Goal: Task Accomplishment & Management: Complete application form

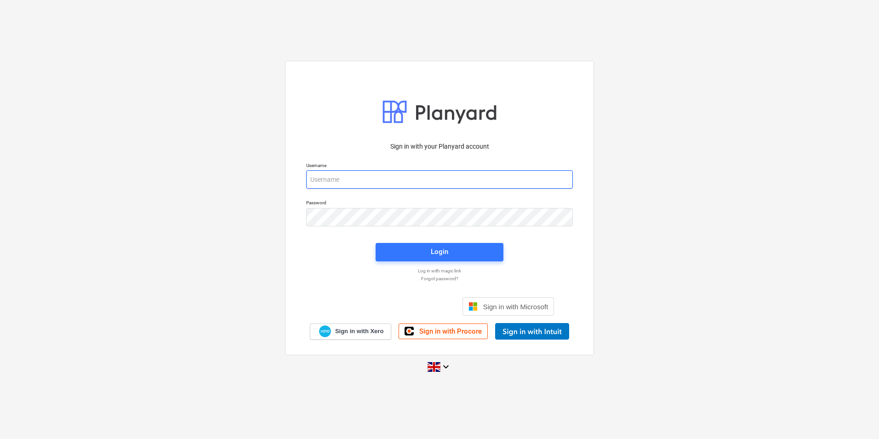
type input "[EMAIL_ADDRESS][DOMAIN_NAME]"
click at [454, 274] on div "Forgot password?" at bounding box center [440, 278] width 278 height 8
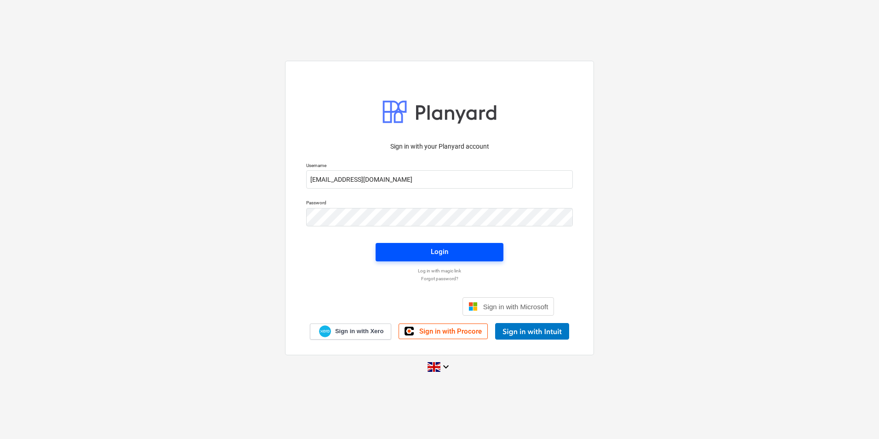
click at [452, 251] on span "Login" at bounding box center [440, 251] width 106 height 12
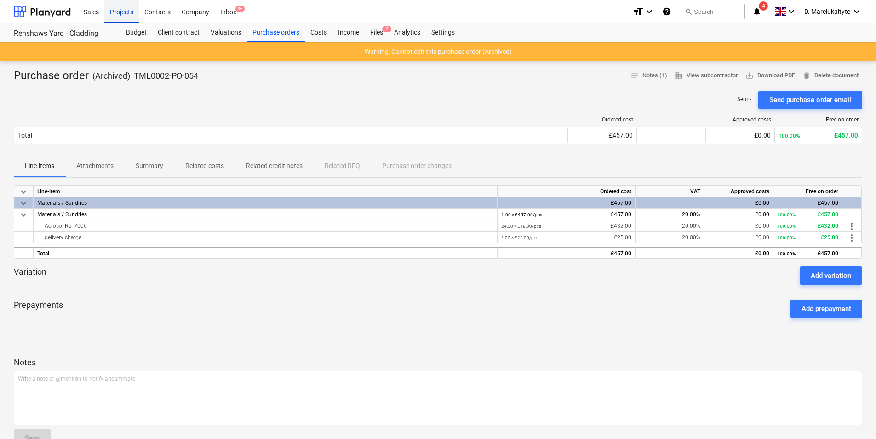
click at [130, 11] on div "Projects" at bounding box center [121, 11] width 34 height 23
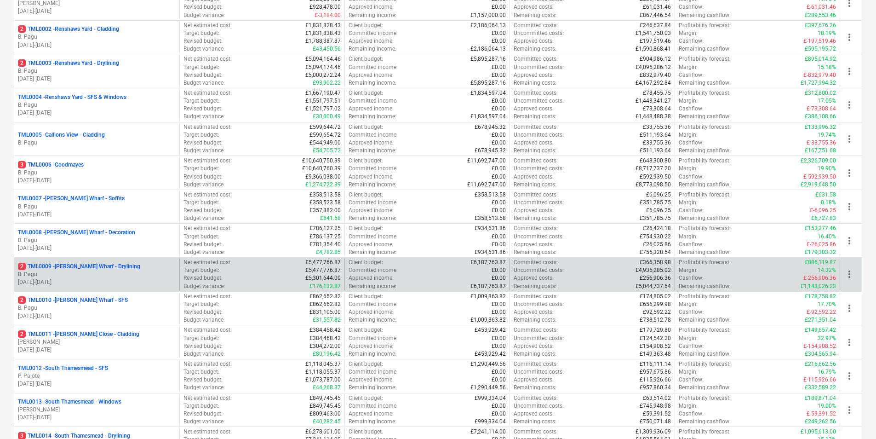
scroll to position [184, 0]
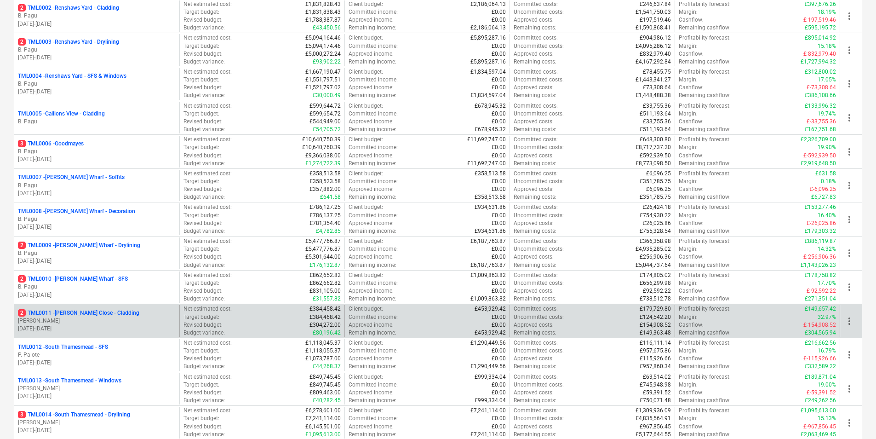
click at [88, 316] on p "2 TML0011 - [PERSON_NAME] Close - Cladding" at bounding box center [78, 313] width 121 height 8
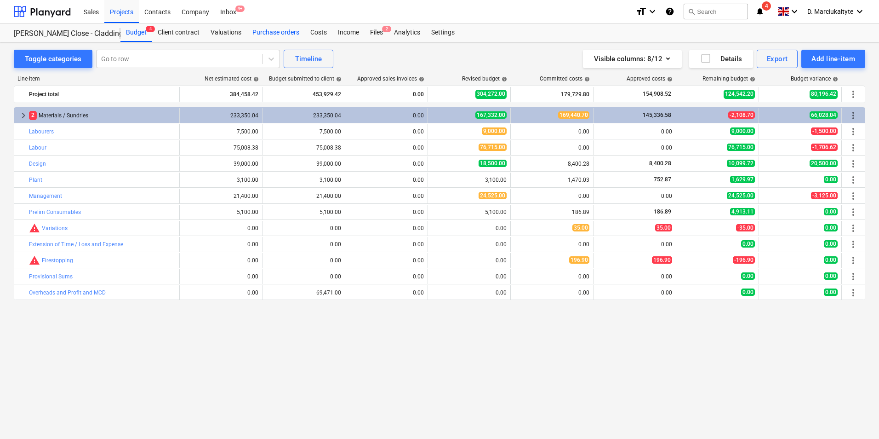
click at [293, 28] on div "Purchase orders" at bounding box center [276, 32] width 58 height 18
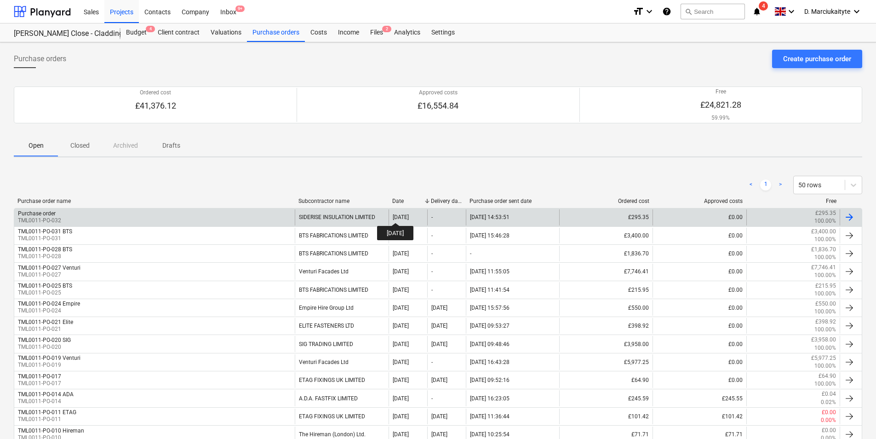
click at [403, 214] on div "[DATE]" at bounding box center [401, 217] width 16 height 6
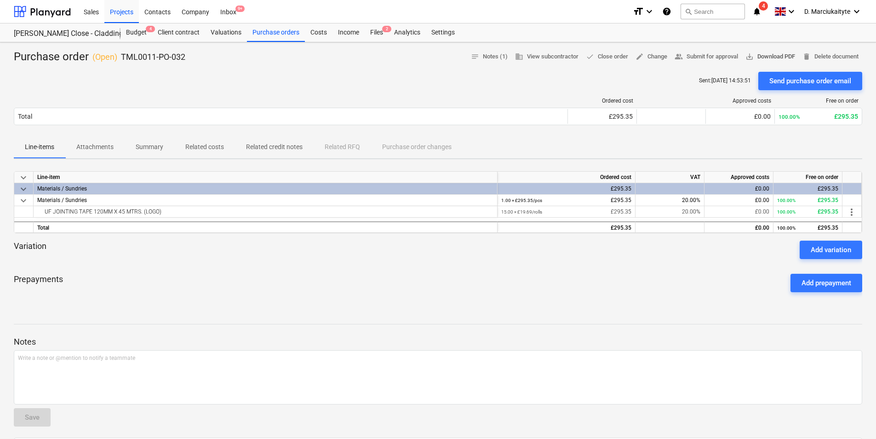
drag, startPoint x: 772, startPoint y: 49, endPoint x: 771, endPoint y: 53, distance: 4.7
click at [699, 49] on div "Purchase order ( Open ) TML0011-PO-032 notes Notes (1) business View subcontrac…" at bounding box center [438, 292] width 876 height 500
click at [699, 53] on span "save_alt Download PDF" at bounding box center [770, 56] width 50 height 11
click at [559, 94] on div "Ordered cost Approved costs Free on order Total £295.35 £0.00 100.00% £295.35 P…" at bounding box center [438, 113] width 848 height 46
click at [149, 151] on p "Summary" at bounding box center [150, 147] width 28 height 10
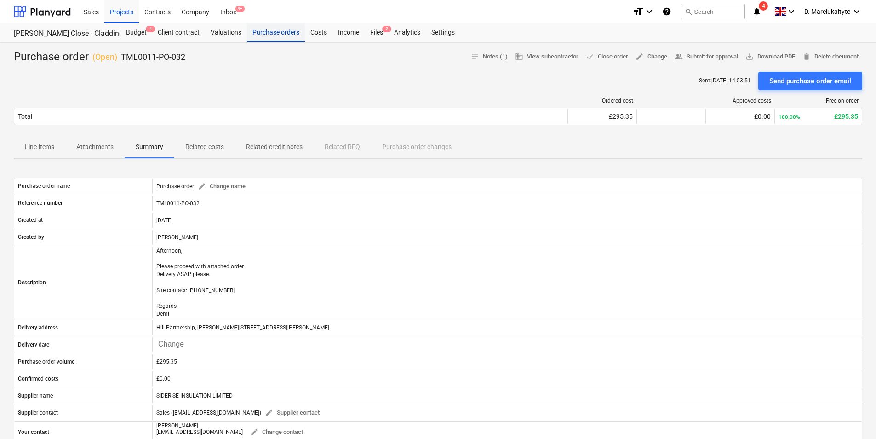
click at [283, 34] on div "Purchase orders" at bounding box center [276, 32] width 58 height 18
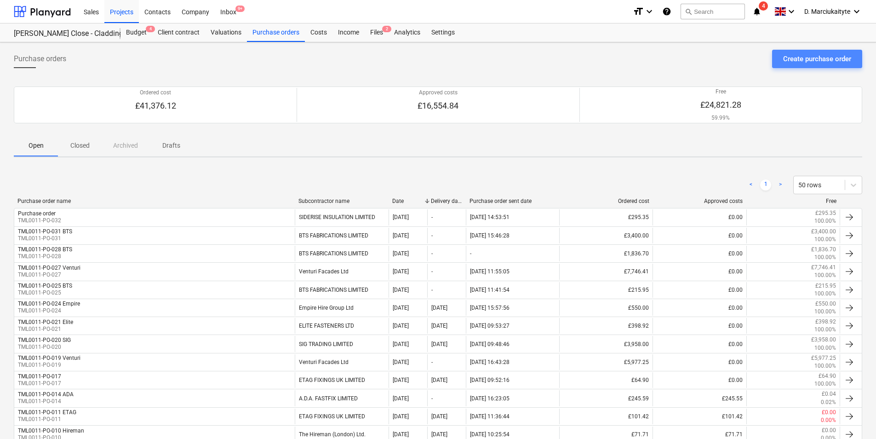
click at [699, 56] on div "Create purchase order" at bounding box center [817, 59] width 68 height 12
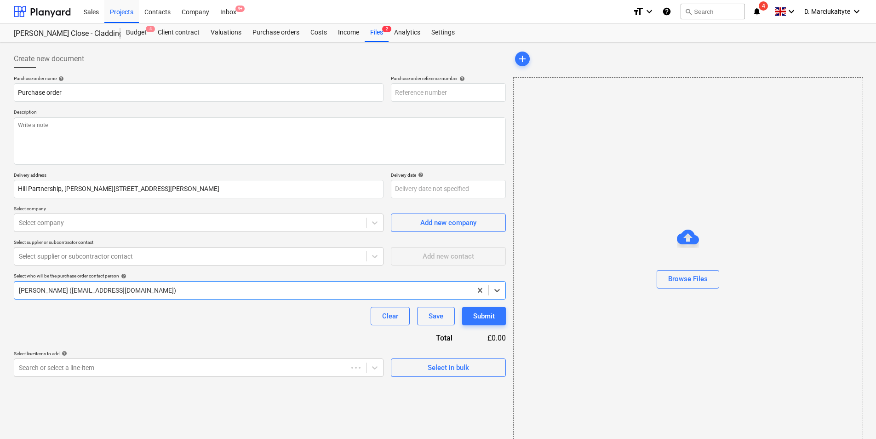
type textarea "x"
type input "TML0011-PO-033"
type textarea "x"
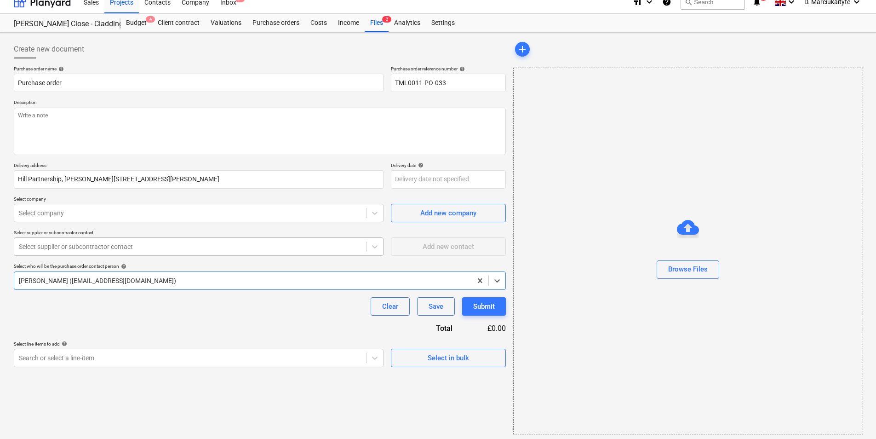
scroll to position [12, 0]
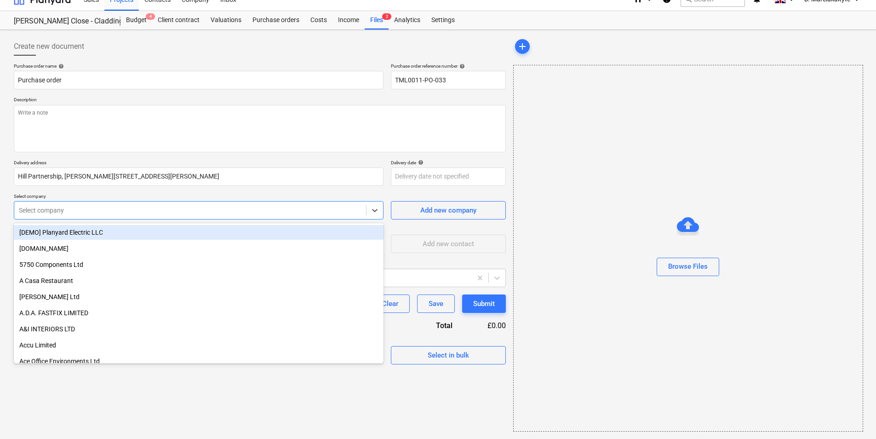
click at [259, 210] on div at bounding box center [190, 209] width 342 height 9
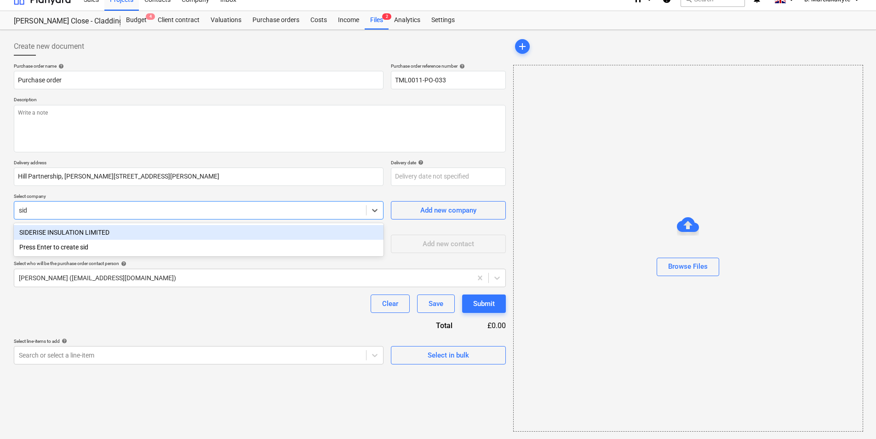
type input "side"
click at [274, 231] on div "SIDERISE INSULATION LIMITED" at bounding box center [199, 232] width 370 height 15
type textarea "x"
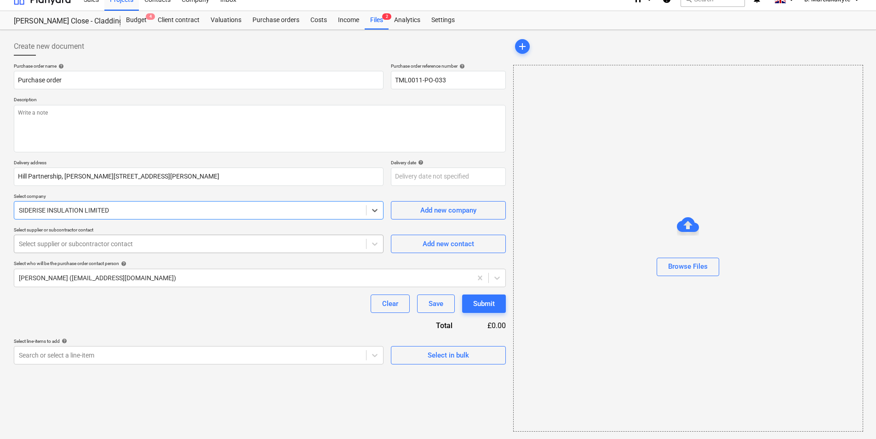
click at [229, 248] on div at bounding box center [190, 243] width 342 height 9
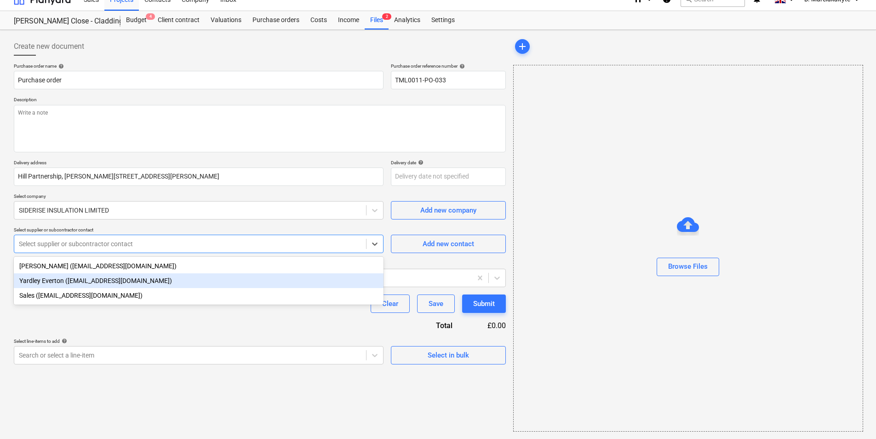
click at [119, 279] on div "Yardley Everton ([EMAIL_ADDRESS][DOMAIN_NAME])" at bounding box center [199, 280] width 370 height 15
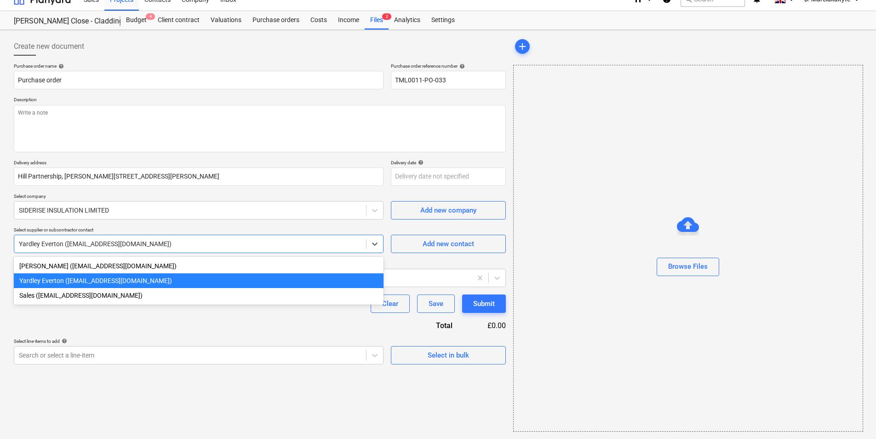
drag, startPoint x: 166, startPoint y: 248, endPoint x: 77, endPoint y: 244, distance: 89.3
click at [77, 244] on div at bounding box center [190, 243] width 342 height 9
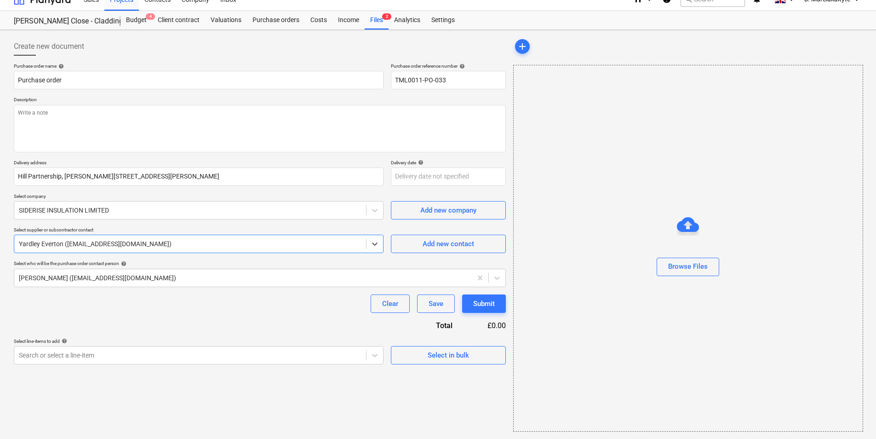
drag, startPoint x: 68, startPoint y: 243, endPoint x: 241, endPoint y: 251, distance: 173.0
click at [211, 250] on div "Yardley Everton ([EMAIL_ADDRESS][DOMAIN_NAME])" at bounding box center [190, 243] width 352 height 13
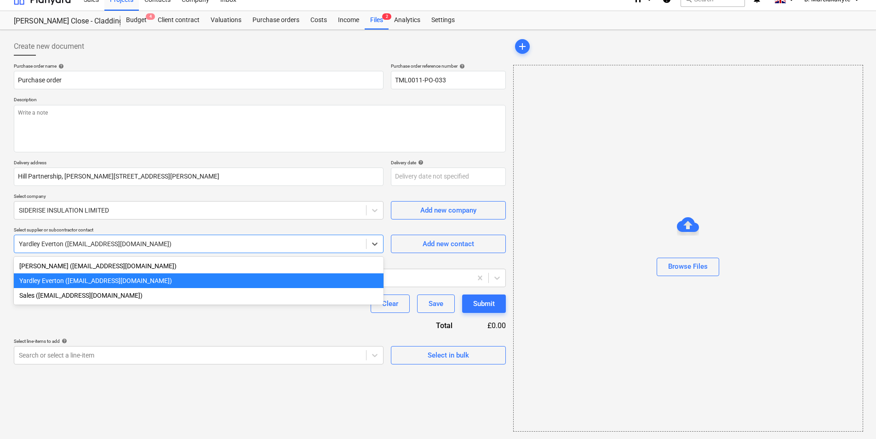
click at [175, 249] on div "Yardley Everton ([EMAIL_ADDRESS][DOMAIN_NAME])" at bounding box center [199, 243] width 370 height 18
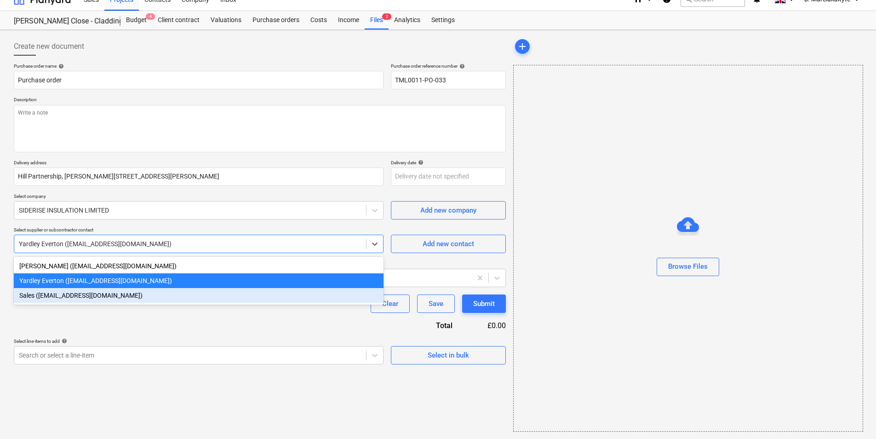
click at [156, 292] on div "Sales ([EMAIL_ADDRESS][DOMAIN_NAME])" at bounding box center [199, 295] width 370 height 15
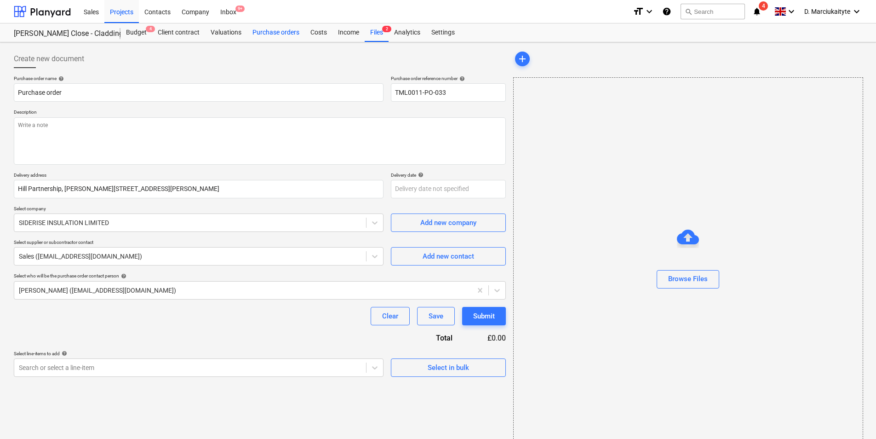
type textarea "x"
click at [266, 33] on div "Purchase orders" at bounding box center [276, 32] width 58 height 18
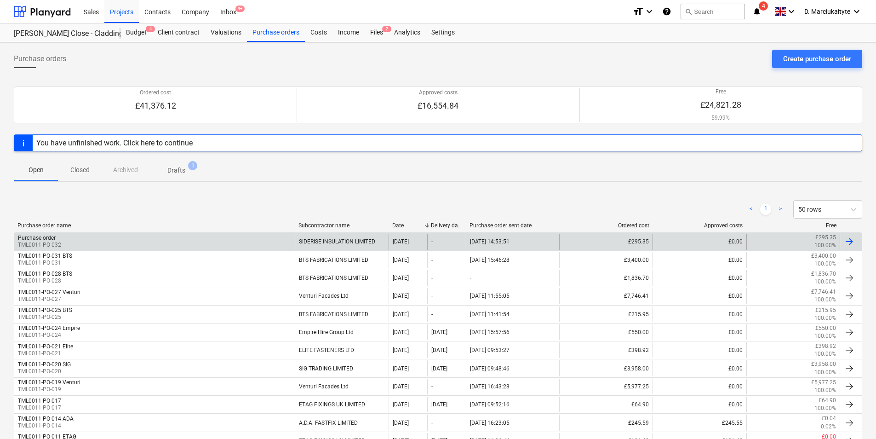
click at [344, 244] on div "SIDERISE INSULATION LIMITED" at bounding box center [341, 242] width 93 height 16
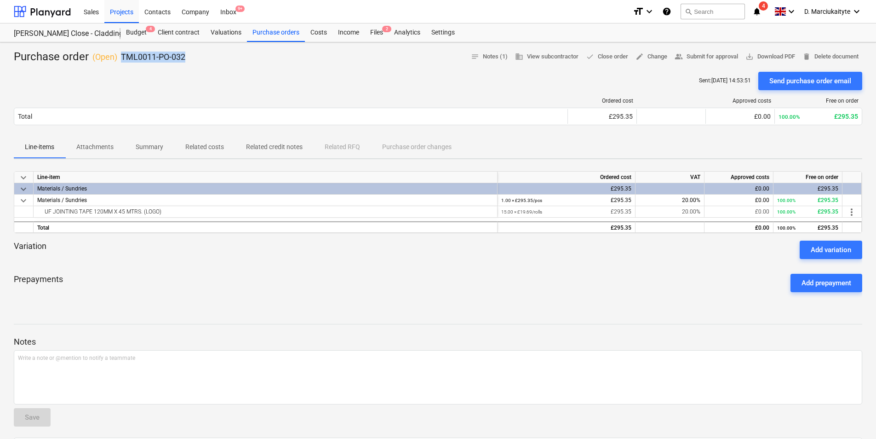
drag, startPoint x: 198, startPoint y: 55, endPoint x: 121, endPoint y: 57, distance: 77.2
click at [121, 57] on div "Purchase order ( Open ) TML0011-PO-032 notes Notes (1) business View subcontrac…" at bounding box center [438, 57] width 848 height 15
copy p "TML0011-PO-032"
click at [276, 37] on div "Purchase orders" at bounding box center [276, 32] width 58 height 18
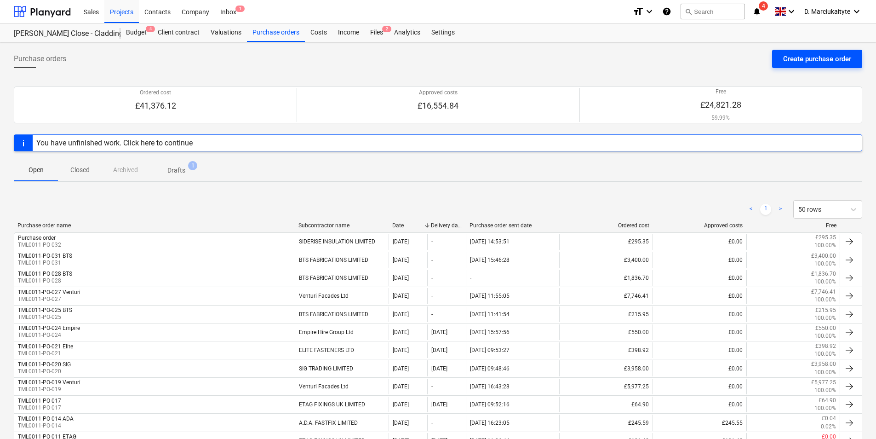
click at [810, 52] on button "Create purchase order" at bounding box center [817, 59] width 90 height 18
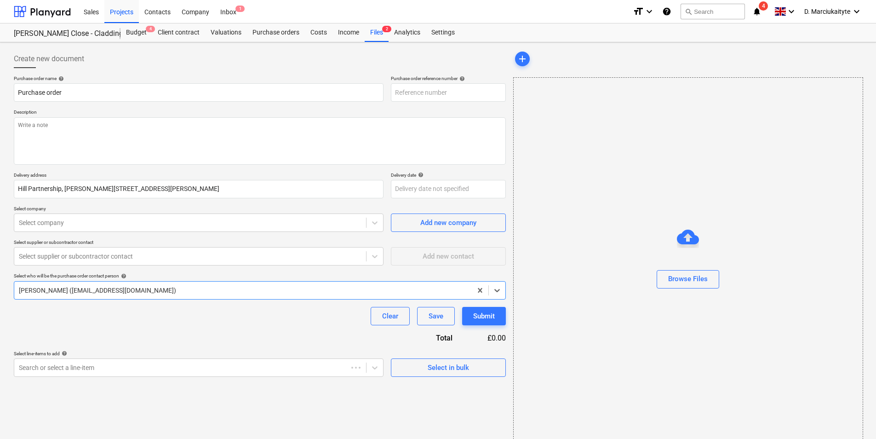
type textarea "x"
type input "TML0011-PO-034"
click at [180, 138] on textarea at bounding box center [260, 140] width 492 height 47
type textarea "x"
type textarea "G"
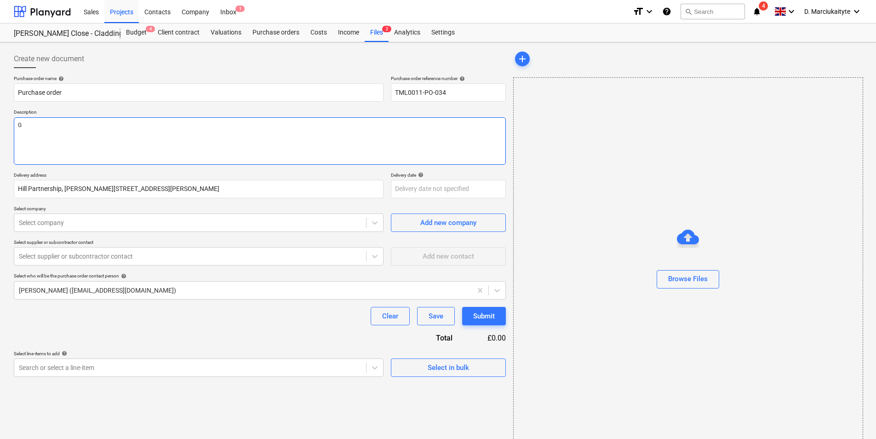
type textarea "x"
type textarea "Go"
type textarea "x"
type textarea "Goo"
type textarea "x"
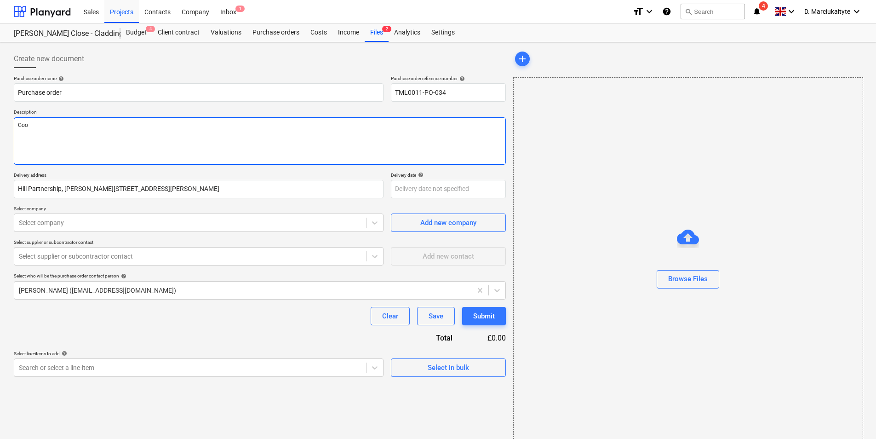
type textarea "Good"
type textarea "x"
type textarea "Good"
type textarea "x"
type textarea "Good m"
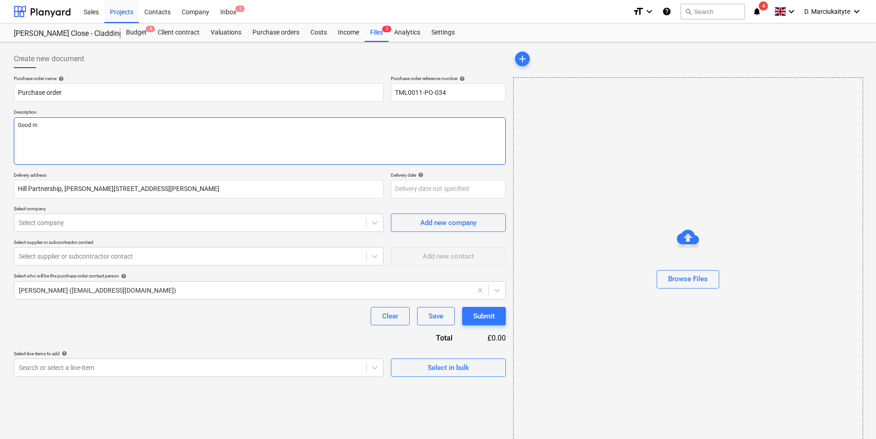
type textarea "x"
type textarea "Good mo"
type textarea "x"
type textarea "Good mor"
type textarea "x"
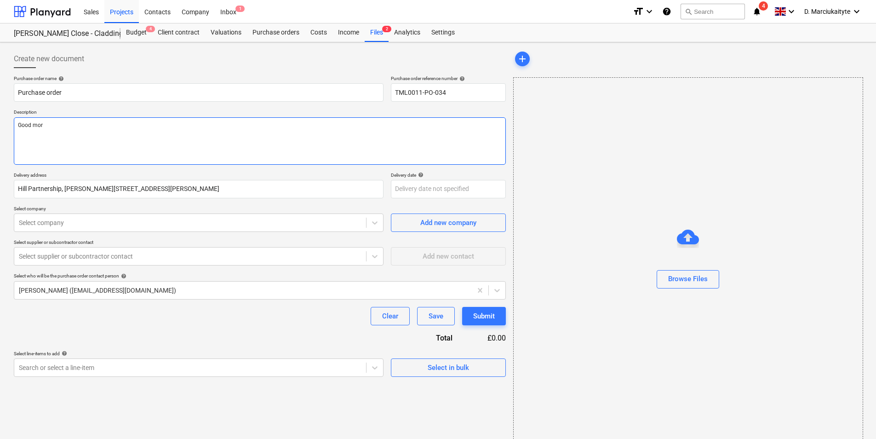
type textarea "Good morn"
type textarea "x"
type textarea "Good morni"
type textarea "x"
type textarea "Good mornin"
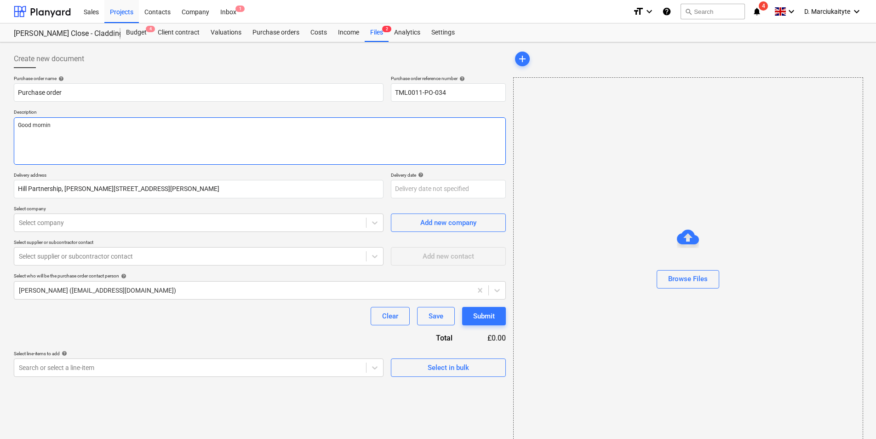
type textarea "x"
type textarea "Good morning"
type textarea "x"
type textarea "Good morning,"
type textarea "x"
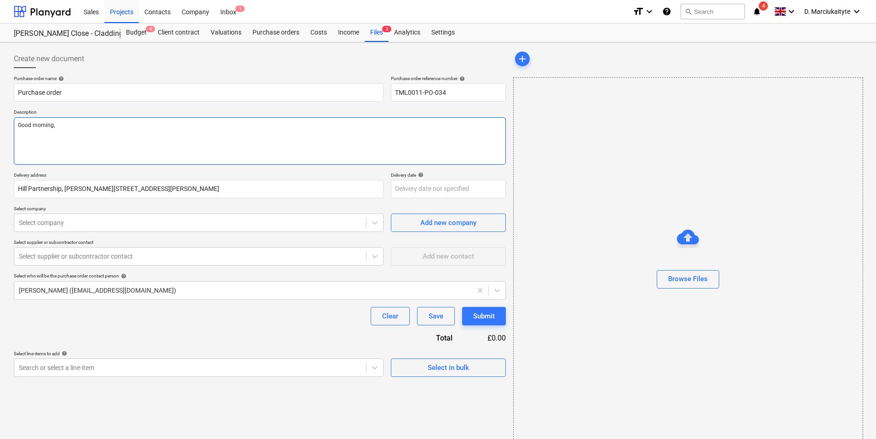
type textarea "Good morning,"
type textarea "x"
type textarea "Good morning,"
type textarea "x"
type textarea "Good morning, P"
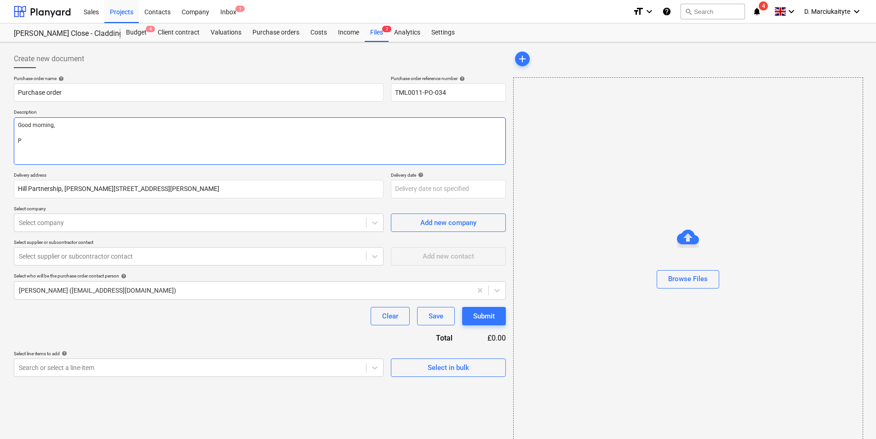
type textarea "x"
type textarea "Good morning, Pl"
type textarea "x"
type textarea "Good morning, Ple"
type textarea "x"
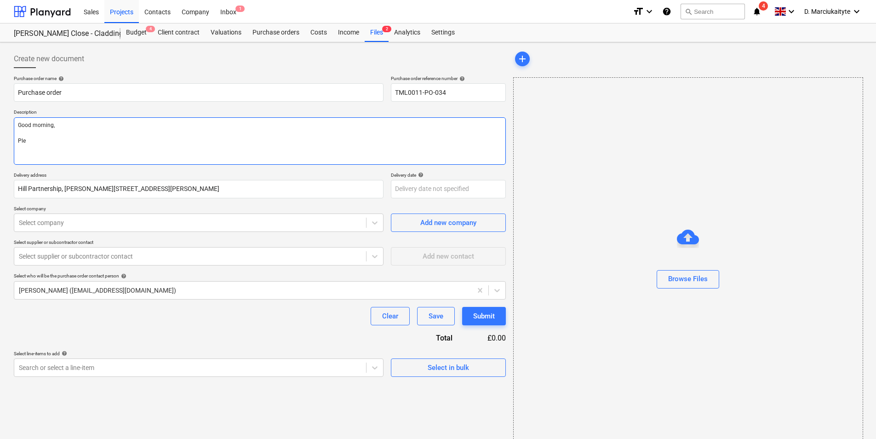
type textarea "Good morning, Plea"
type textarea "x"
type textarea "Good morning, Pleas"
type textarea "x"
type textarea "Good morning, Please"
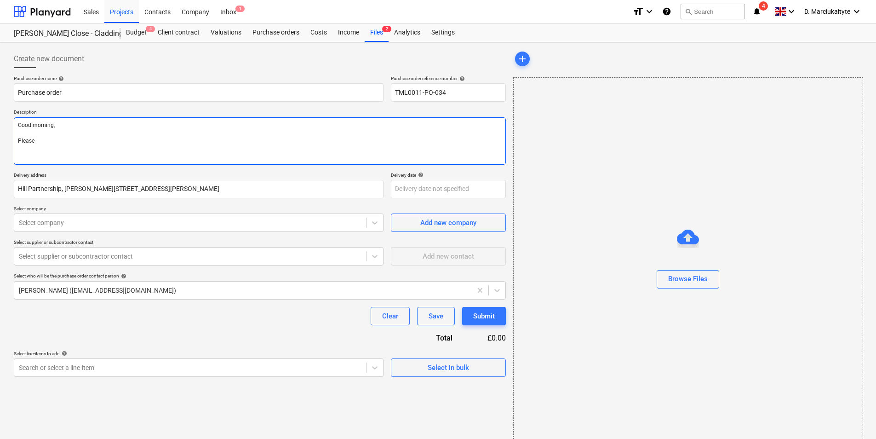
type textarea "x"
type textarea "Good morning, Please"
type textarea "x"
type textarea "Good morning, Please p"
type textarea "x"
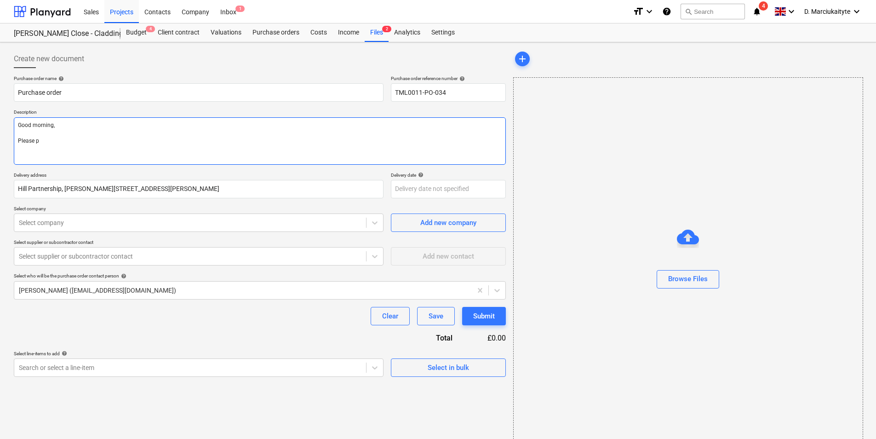
type textarea "Good morning, Please pr"
type textarea "x"
type textarea "Good morning, Please pro"
type textarea "x"
type textarea "Good morning, Please proi"
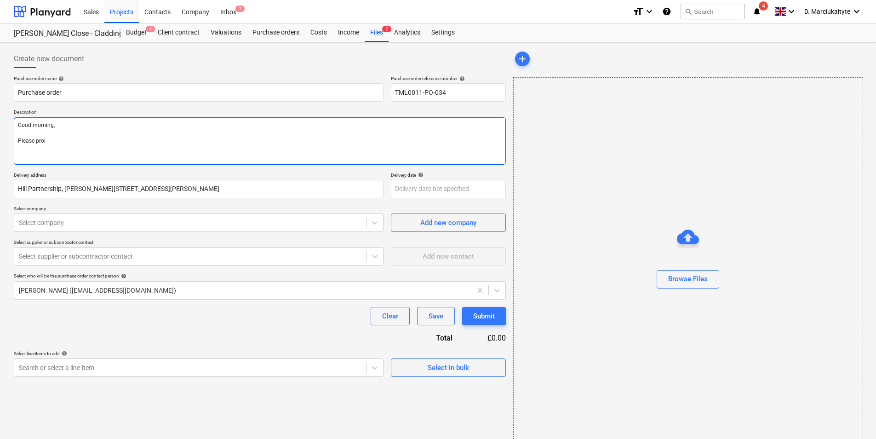
type textarea "x"
type textarea "Good morning, Please pro"
type textarea "x"
type textarea "Good morning, Please proc"
type textarea "x"
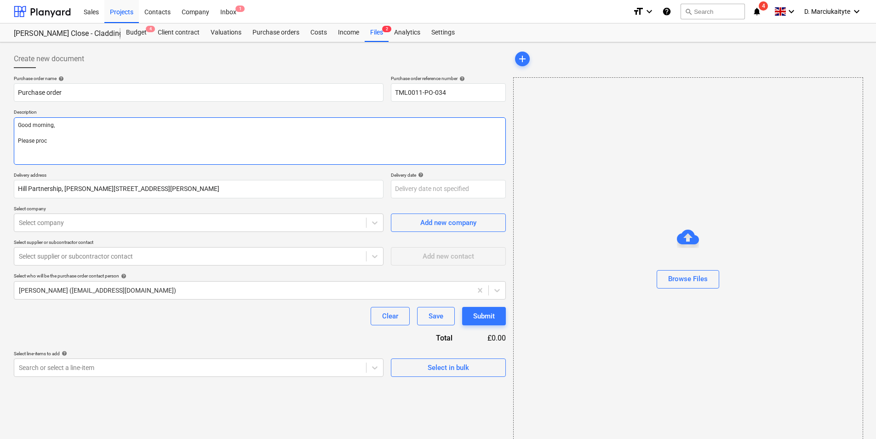
type textarea "Good morning, Please proce"
type textarea "x"
type textarea "Good morning, Please procee"
type textarea "x"
type textarea "Good morning, Please proceed"
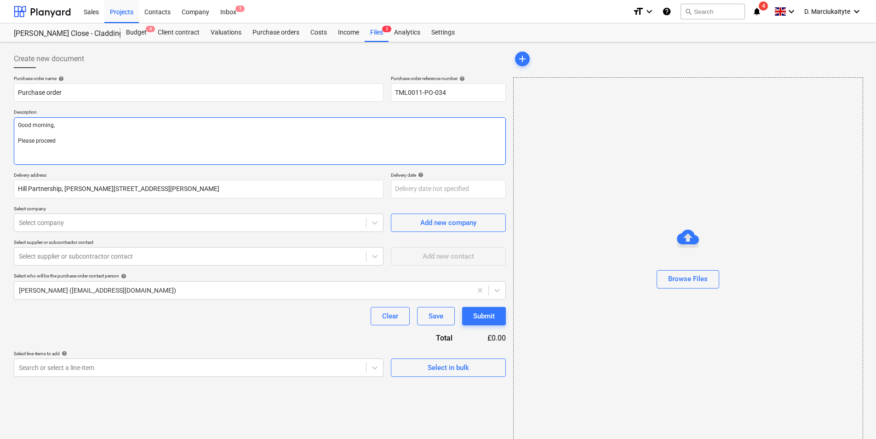
type textarea "x"
type textarea "Good morning, Please proceed"
type textarea "x"
type textarea "Good morning, Please proceed w"
type textarea "x"
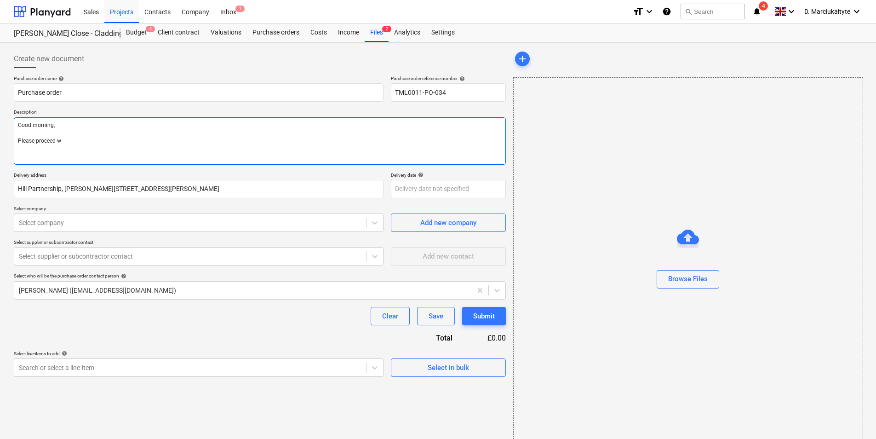
type textarea "Good morning, Please proceed wi"
type textarea "x"
type textarea "Good morning, Please proceed wit"
type textarea "x"
type textarea "Good morning, Please proceed with"
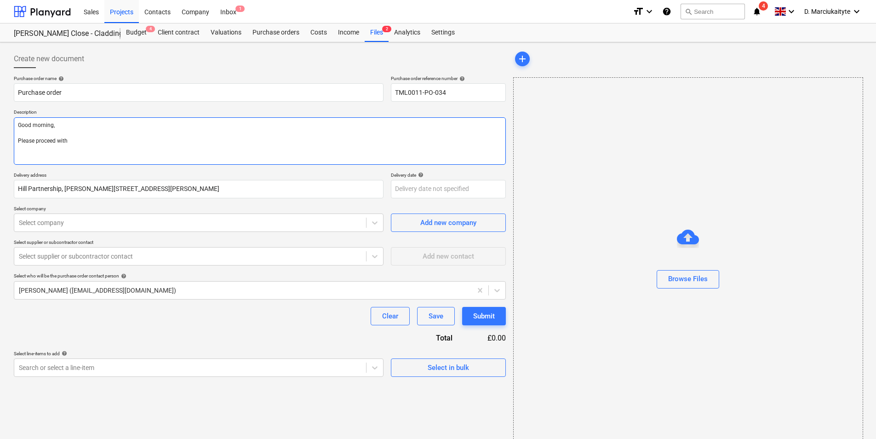
type textarea "x"
type textarea "Good morning, Please proceed with"
type textarea "x"
type textarea "Good morning, Please proceed with a"
type textarea "x"
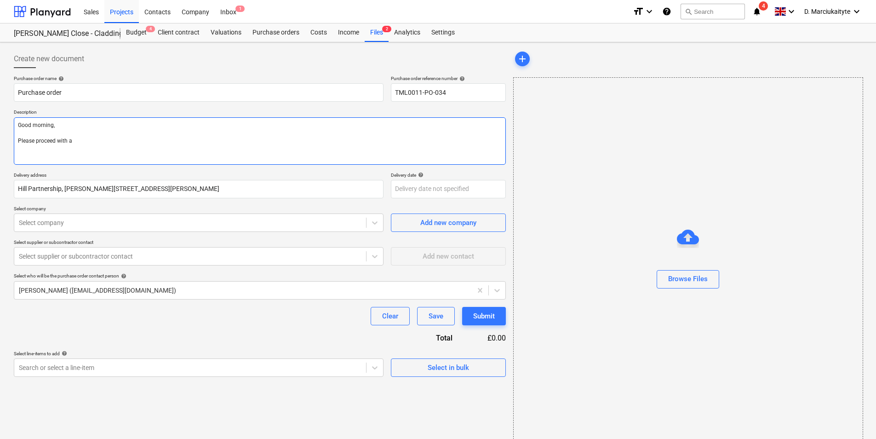
type textarea "Good morning, Please proceed with at"
type textarea "x"
type textarea "Good morning, Please proceed with atta"
type textarea "x"
type textarea "Good morning, Please proceed with attac"
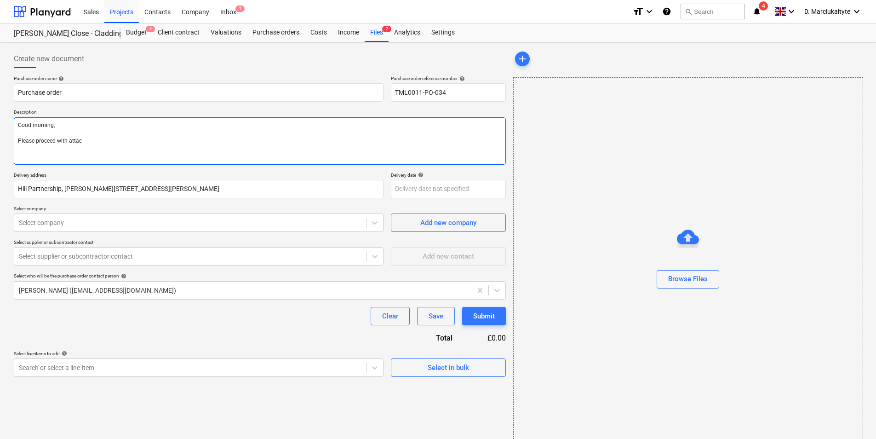
type textarea "x"
type textarea "Good morning, Please proceed with attach"
type textarea "x"
type textarea "Good morning, Please proceed with attache"
type textarea "x"
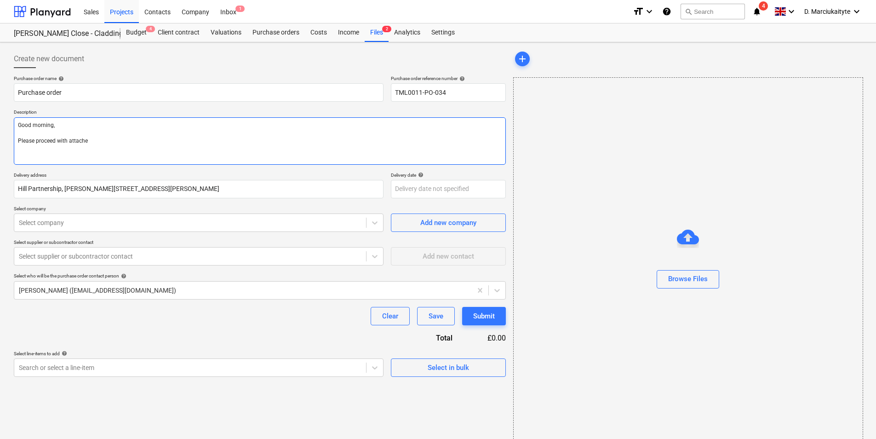
type textarea "Good morning, Please proceed with attached"
type textarea "x"
type textarea "Good morning, Please proceed with attached"
type textarea "x"
type textarea "Good morning, Please proceed with attached o"
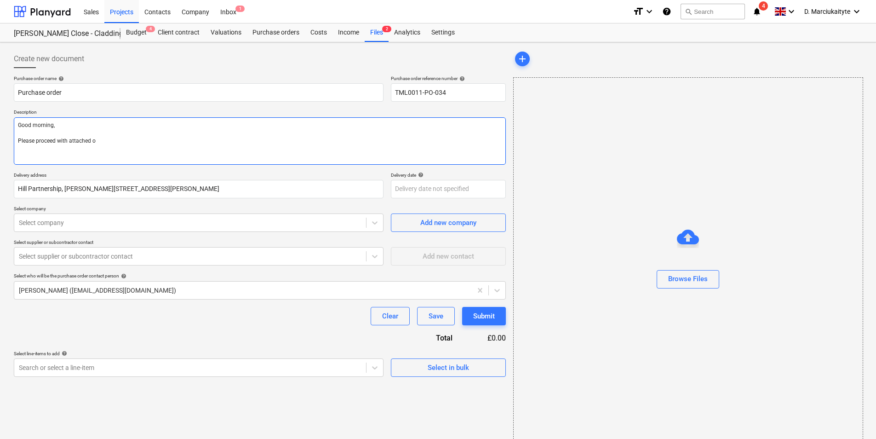
type textarea "x"
type textarea "Good morning, Please proceed with attached or"
type textarea "x"
type textarea "Good morning, Please proceed with attached ord"
type textarea "x"
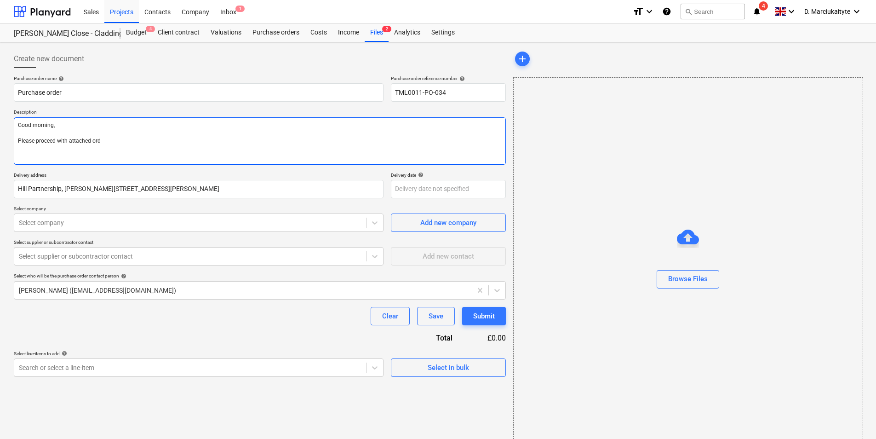
type textarea "Good morning, Please proceed with attached orde"
type textarea "x"
type textarea "Good morning, Please proceed with attached order"
type textarea "x"
type textarea "Good morning, Please proceed with attached order."
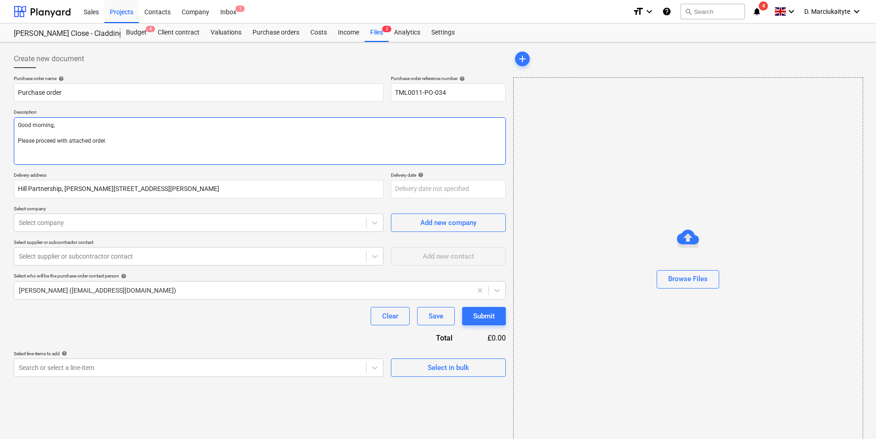
type textarea "x"
type textarea "Good morning, Please proceed with attached order."
click at [53, 152] on textarea "Good morning, Please proceed with attached order." at bounding box center [260, 140] width 492 height 47
paste textarea "Please proceed with attached order. Delivery ASAP please. Site contact: 07869 7…"
type textarea "x"
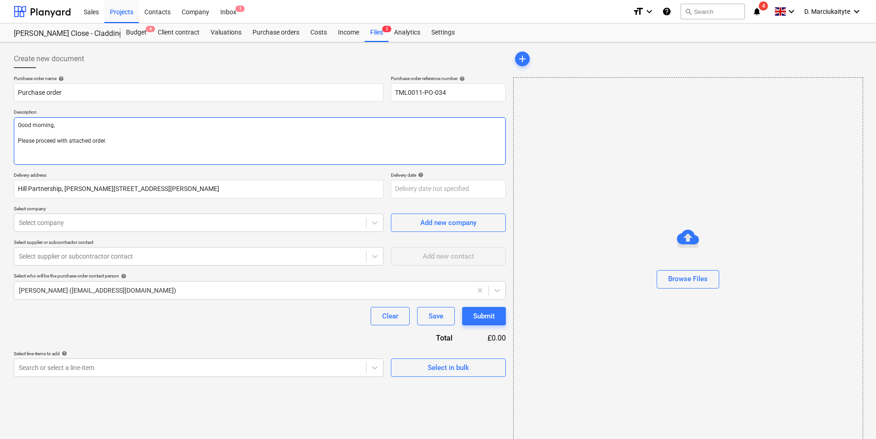
type textarea "Good morning, Please proceed with attached order. Please proceed with attached …"
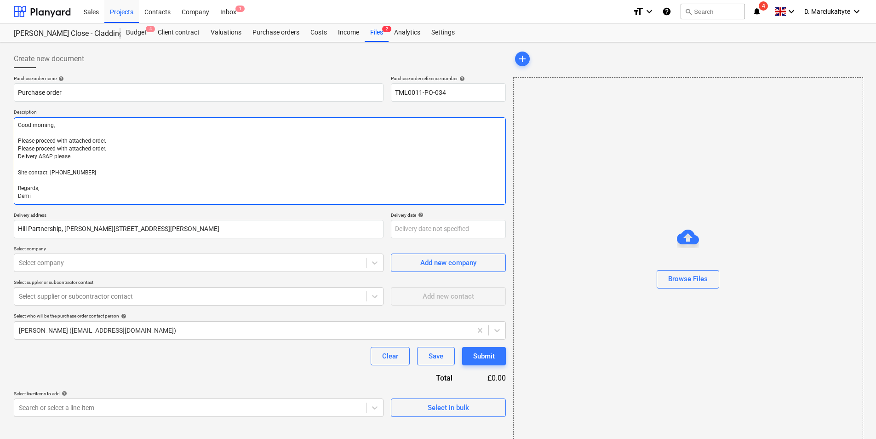
drag, startPoint x: 116, startPoint y: 143, endPoint x: 10, endPoint y: 140, distance: 106.7
click at [11, 141] on div "Create new document Purchase order name help Purchase order Purchase order refe…" at bounding box center [259, 246] width 499 height 401
type textarea "x"
type textarea "Good morning, Please proceed with attached order. Delivery ASAP please. Site co…"
type textarea "x"
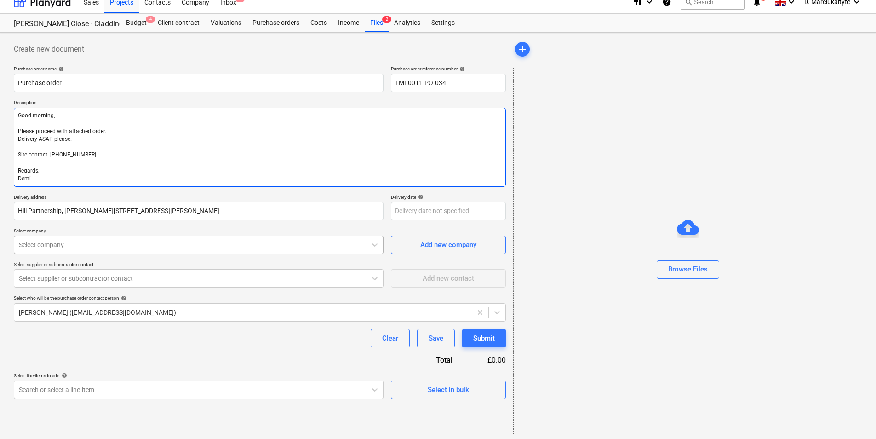
scroll to position [12, 0]
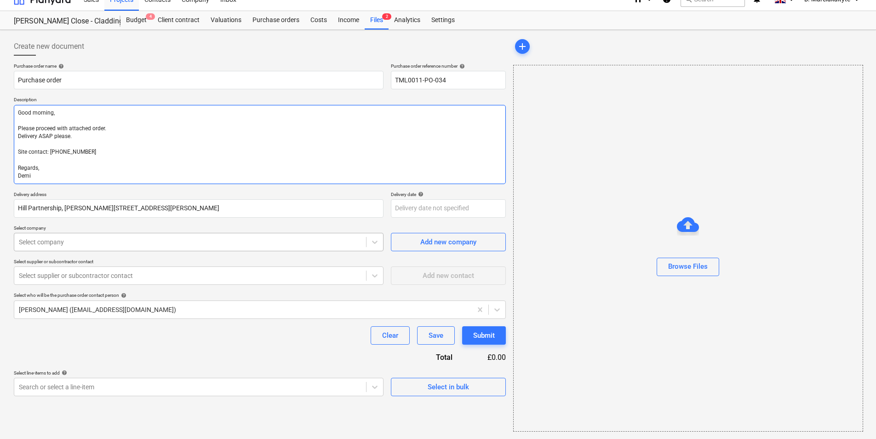
type textarea "Good morning, Please proceed with attached order. Delivery ASAP please. Site co…"
type textarea "x"
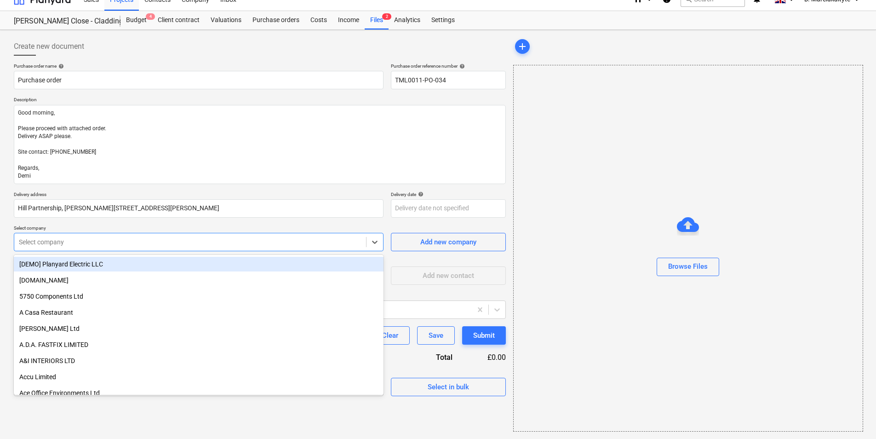
click at [114, 247] on div "Select company" at bounding box center [190, 241] width 352 height 13
type input "eli"
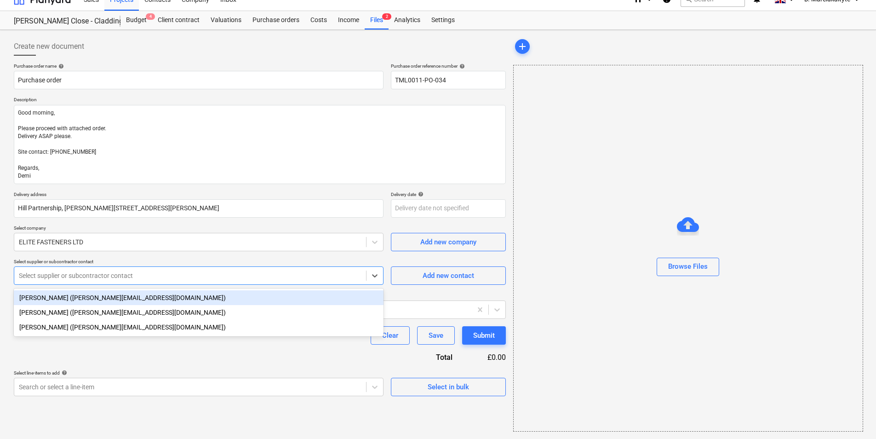
drag, startPoint x: 209, startPoint y: 280, endPoint x: 234, endPoint y: 299, distance: 30.8
click at [210, 279] on div "Select supplier or subcontractor contact" at bounding box center [190, 275] width 352 height 13
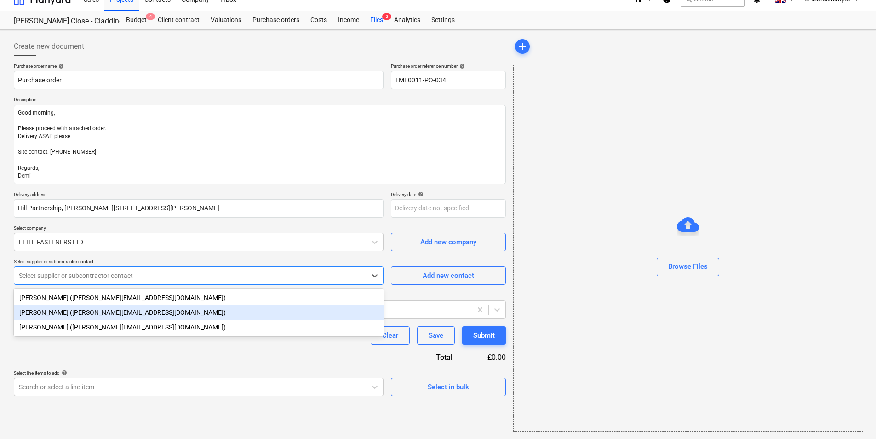
click at [153, 314] on div "Nick (nick@elitefasteners.co.uk)" at bounding box center [199, 312] width 370 height 15
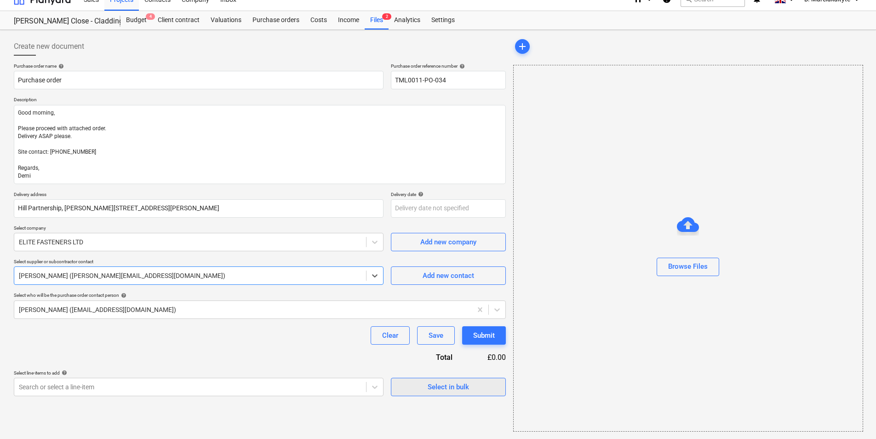
click at [462, 385] on div "Select in bulk" at bounding box center [448, 387] width 41 height 12
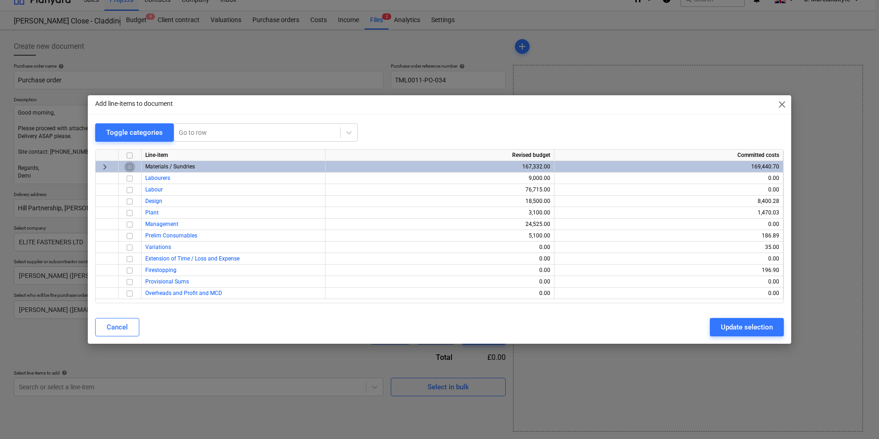
click at [130, 166] on input "checkbox" at bounding box center [129, 166] width 11 height 11
click at [721, 326] on div "Update selection" at bounding box center [747, 327] width 52 height 12
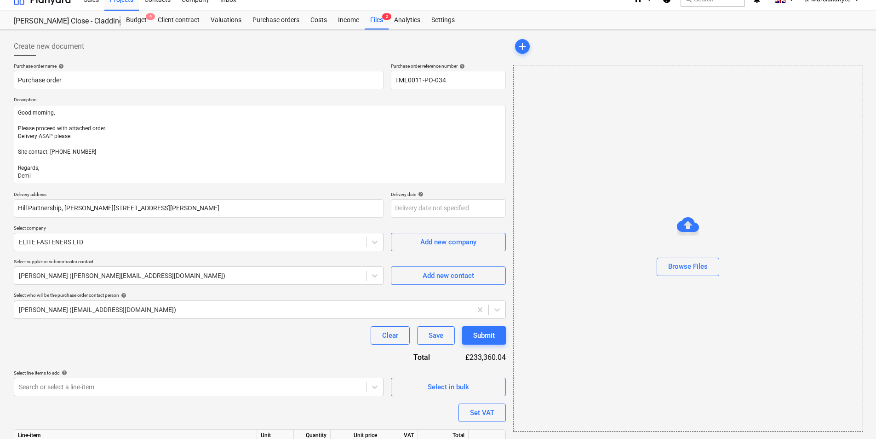
scroll to position [75, 0]
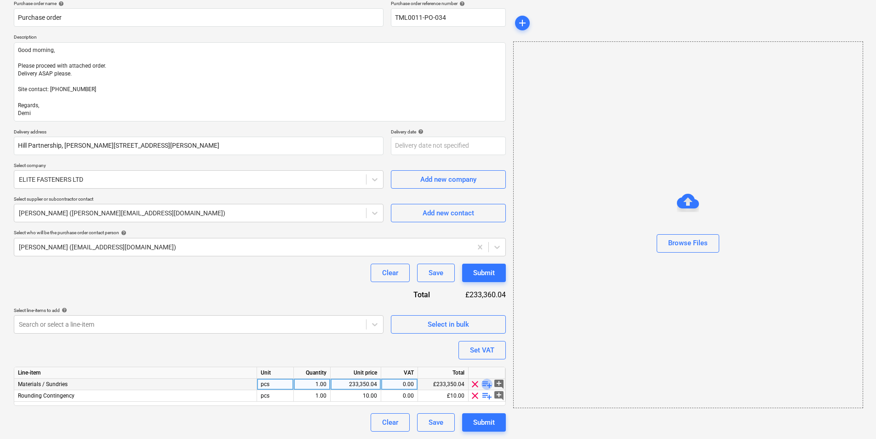
click at [487, 382] on span "playlist_add" at bounding box center [486, 383] width 11 height 11
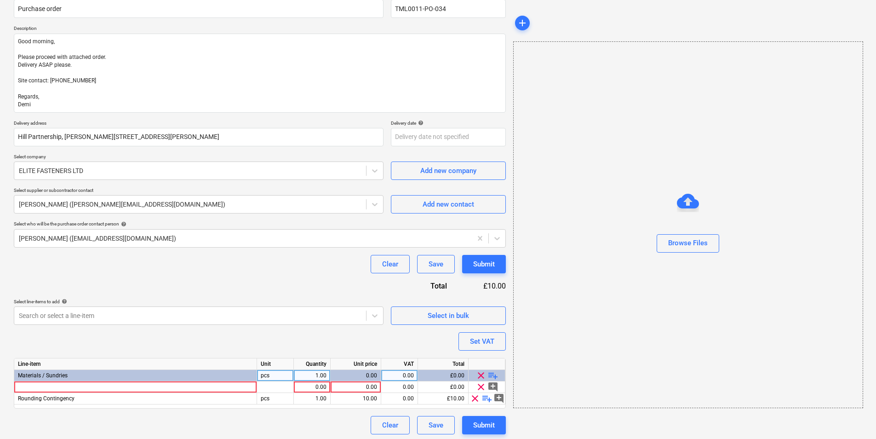
scroll to position [86, 0]
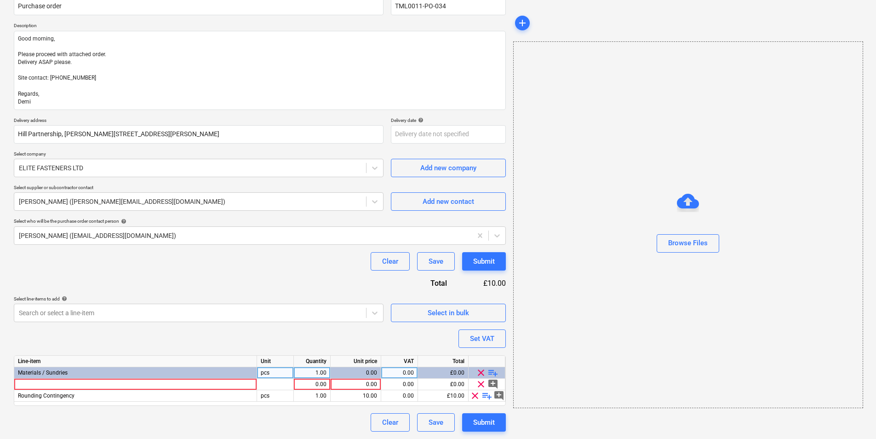
type textarea "x"
click at [207, 386] on div at bounding box center [135, 383] width 243 height 11
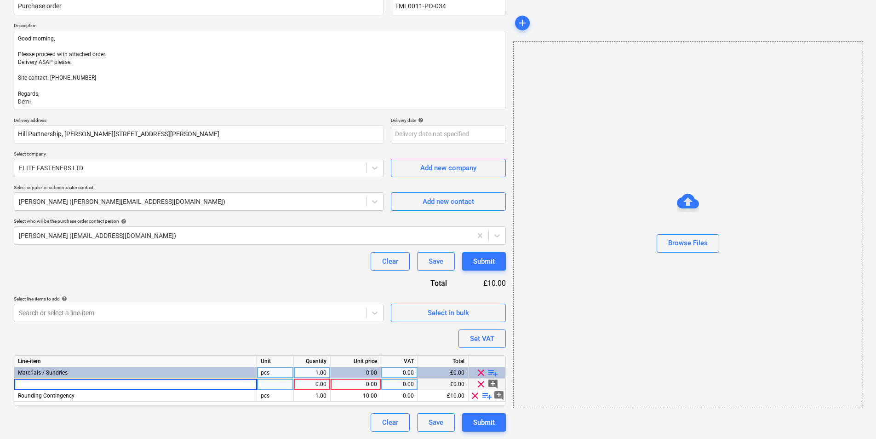
type input "SDS PLUS HAMMER BIT 10.0 X 260"
type textarea "x"
click at [270, 385] on div at bounding box center [275, 383] width 37 height 11
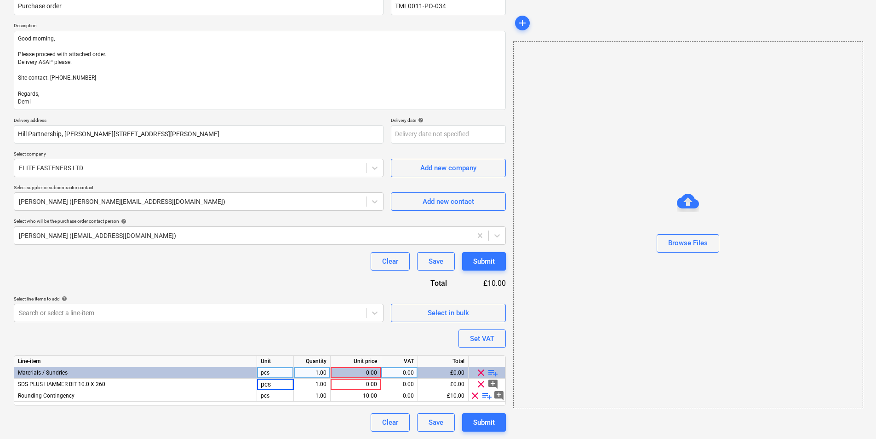
drag, startPoint x: 317, startPoint y: 387, endPoint x: 322, endPoint y: 376, distance: 11.3
click at [317, 387] on div "1.00" at bounding box center [311, 383] width 29 height 11
type input "20"
type textarea "x"
type input "4.20"
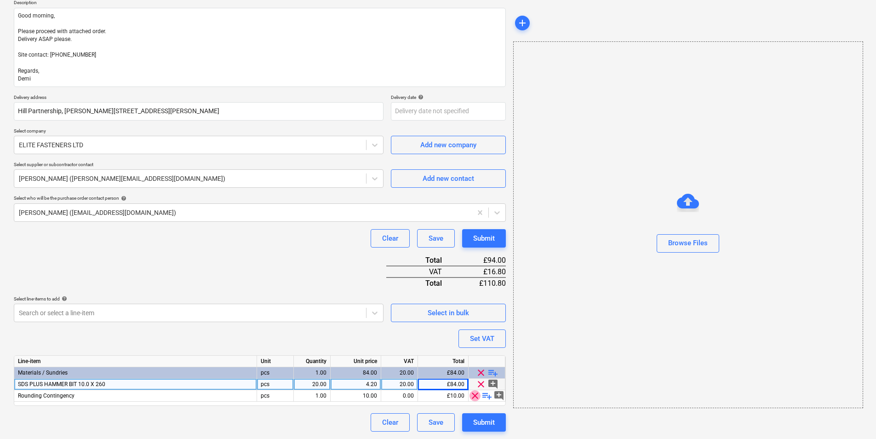
click at [473, 393] on span "clear" at bounding box center [474, 395] width 11 height 11
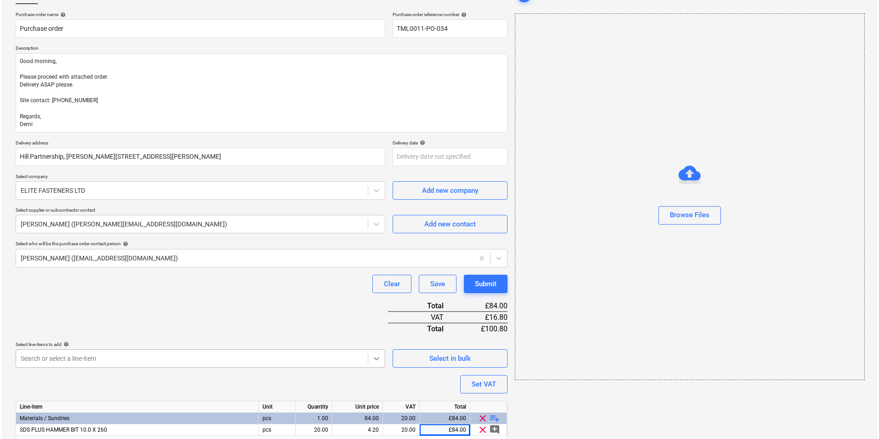
scroll to position [98, 0]
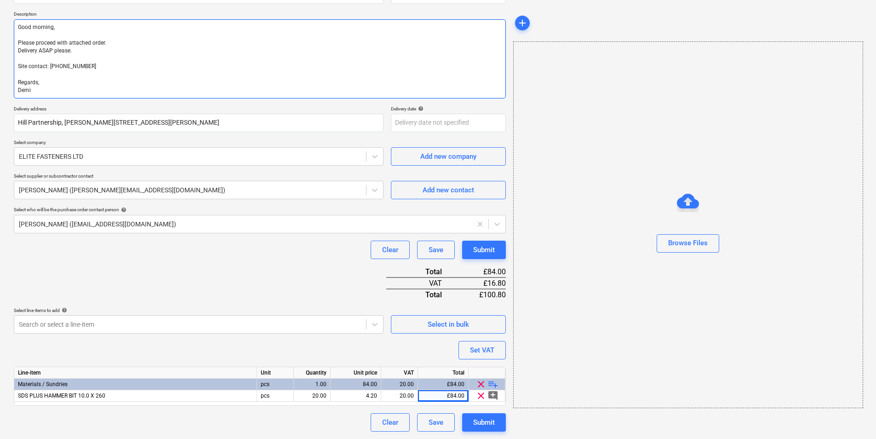
click at [45, 89] on textarea "Good morning, Please proceed with attached order. Delivery ASAP please. Site co…" at bounding box center [260, 58] width 492 height 79
drag, startPoint x: 45, startPoint y: 89, endPoint x: 0, endPoint y: 13, distance: 88.4
click at [0, 13] on html "Sales Projects Contacts Company Inbox 1 format_size keyboard_arrow_down help se…" at bounding box center [438, 121] width 876 height 439
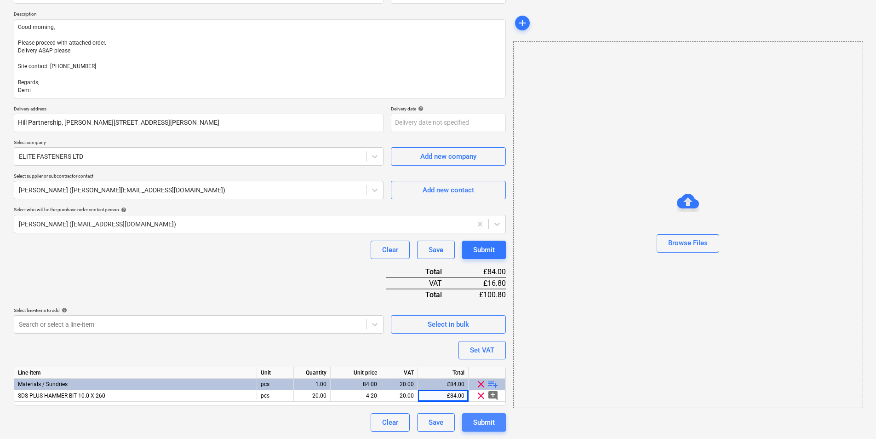
click at [487, 424] on div "Submit" at bounding box center [484, 422] width 22 height 12
type textarea "x"
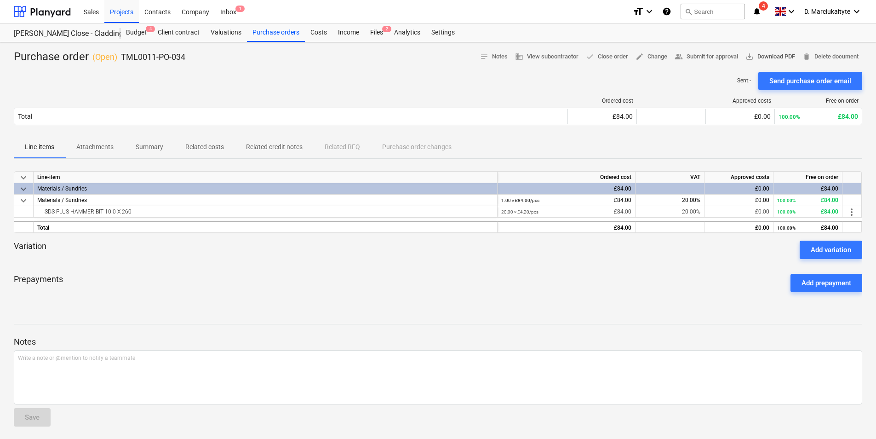
click at [762, 57] on span "save_alt Download PDF" at bounding box center [770, 56] width 50 height 11
drag, startPoint x: 121, startPoint y: 10, endPoint x: 127, endPoint y: 16, distance: 8.8
click at [121, 10] on div "Projects" at bounding box center [121, 11] width 34 height 23
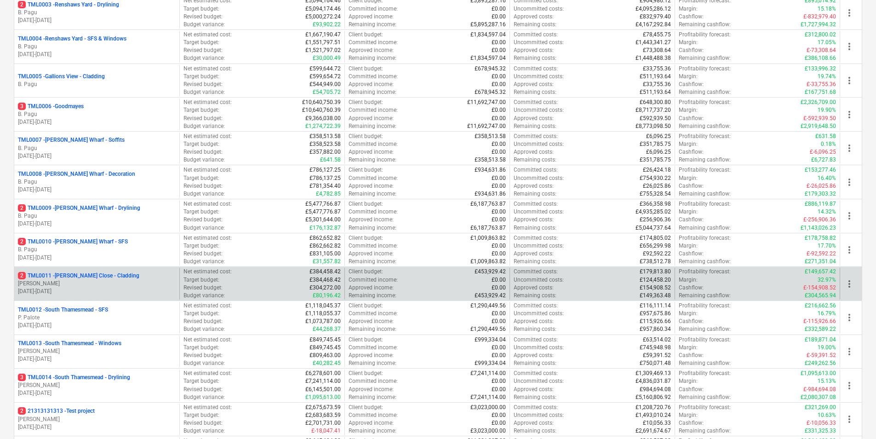
scroll to position [276, 0]
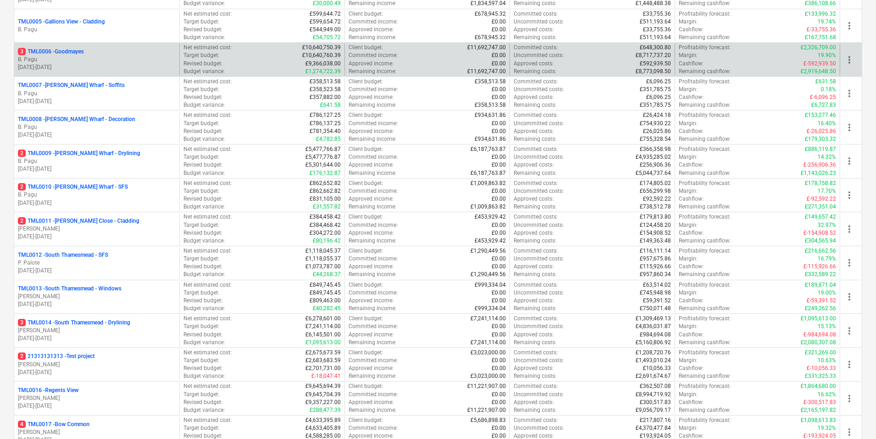
click at [101, 61] on p "B. Pagu" at bounding box center [97, 60] width 158 height 8
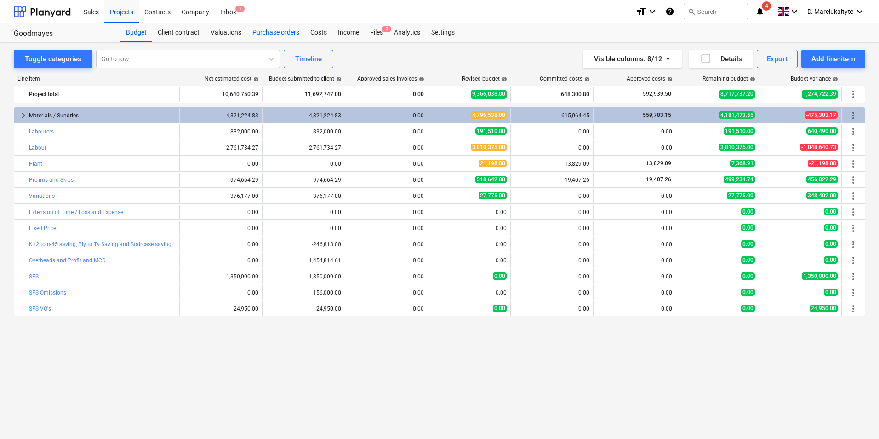
click at [262, 32] on div "Purchase orders" at bounding box center [276, 32] width 58 height 18
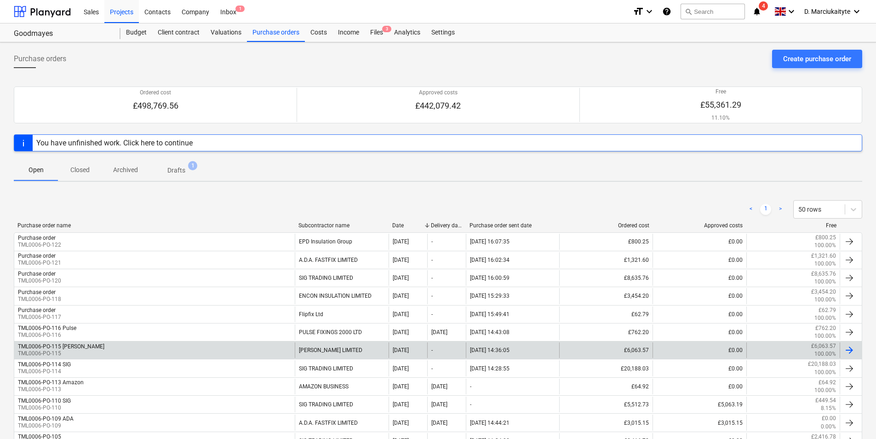
click at [264, 354] on div "TML0006-PO-115 Marko TML0006-PO-115" at bounding box center [154, 350] width 280 height 16
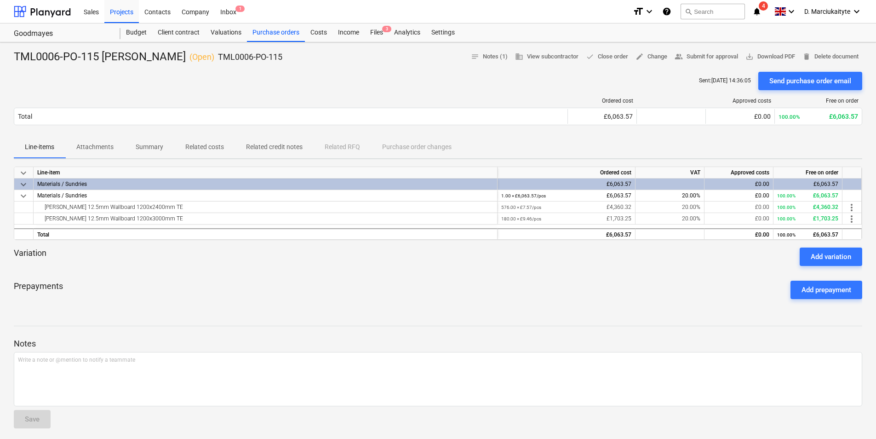
click at [143, 144] on p "Summary" at bounding box center [150, 147] width 28 height 10
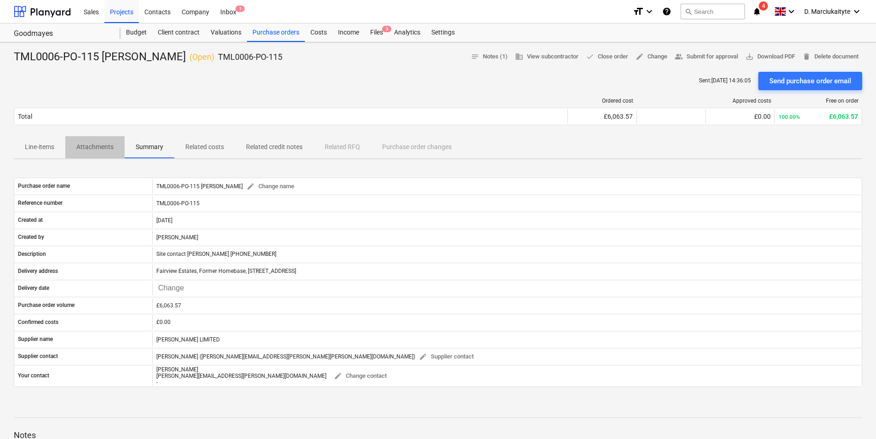
click at [85, 148] on p "Attachments" at bounding box center [94, 147] width 37 height 10
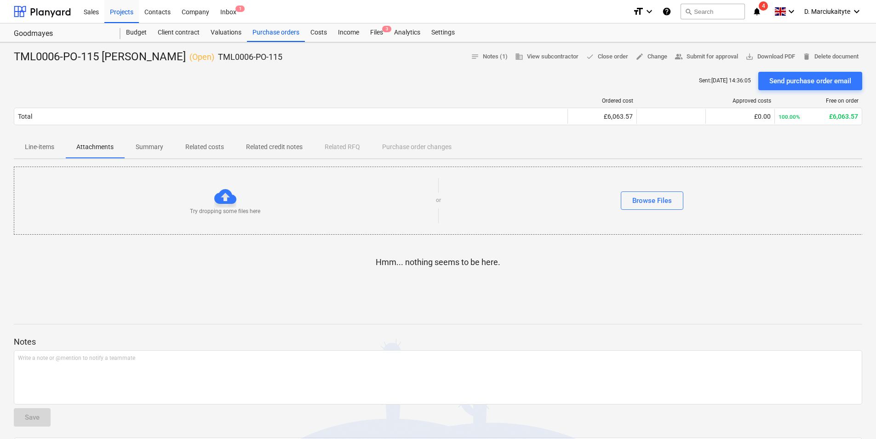
click at [48, 148] on p "Line-items" at bounding box center [39, 147] width 29 height 10
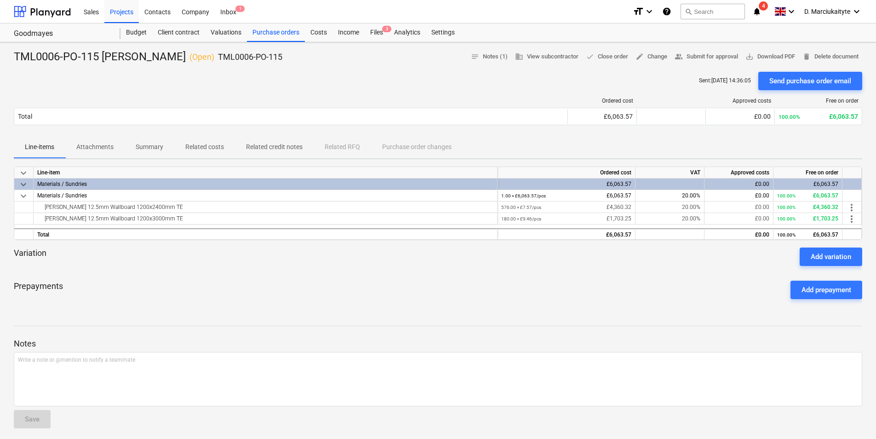
click at [160, 145] on p "Summary" at bounding box center [150, 147] width 28 height 10
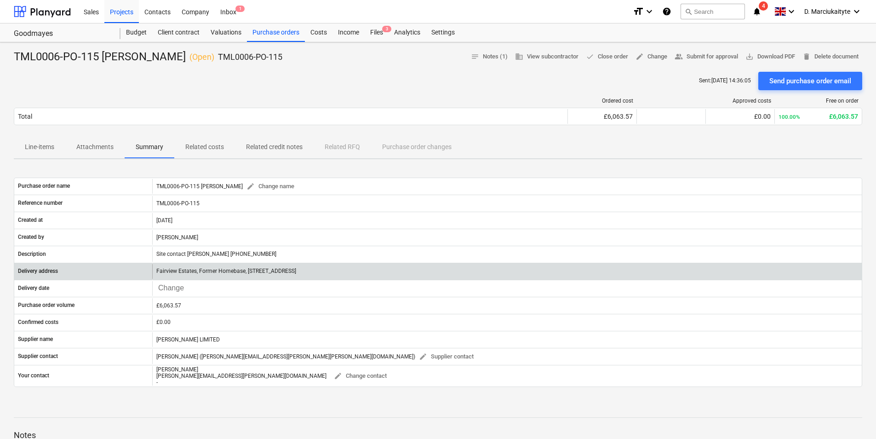
drag, startPoint x: 328, startPoint y: 270, endPoint x: 377, endPoint y: 276, distance: 50.0
click at [377, 276] on div "Fairview Estates, Former Homebase, 708 - 720 High Road, Goodmayes, IG3 8RS" at bounding box center [506, 271] width 709 height 15
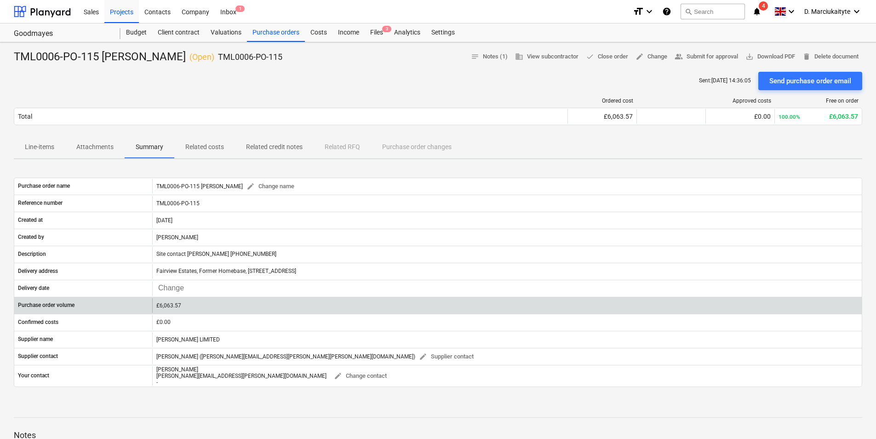
drag, startPoint x: 377, startPoint y: 276, endPoint x: 305, endPoint y: 304, distance: 77.4
click at [305, 304] on div "£6,063.57" at bounding box center [506, 305] width 701 height 6
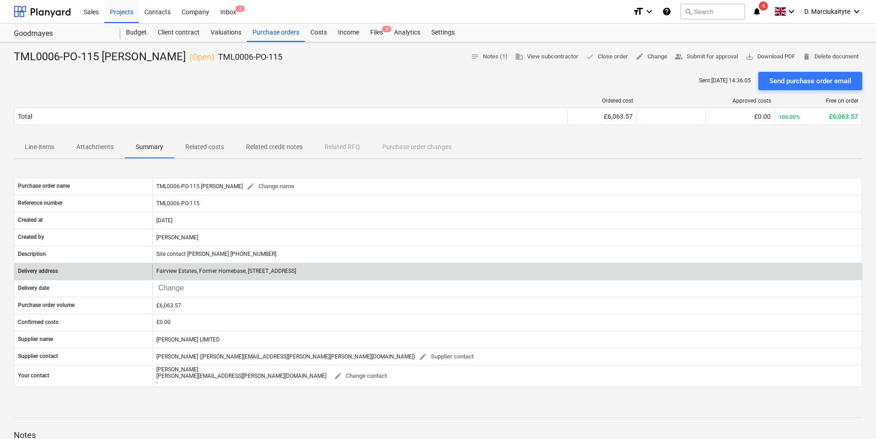
drag, startPoint x: 371, startPoint y: 269, endPoint x: 128, endPoint y: 278, distance: 242.9
click at [128, 278] on div "Delivery address Fairview Estates, Former Homebase, 708 - 720 High Road, Goodma…" at bounding box center [437, 271] width 847 height 15
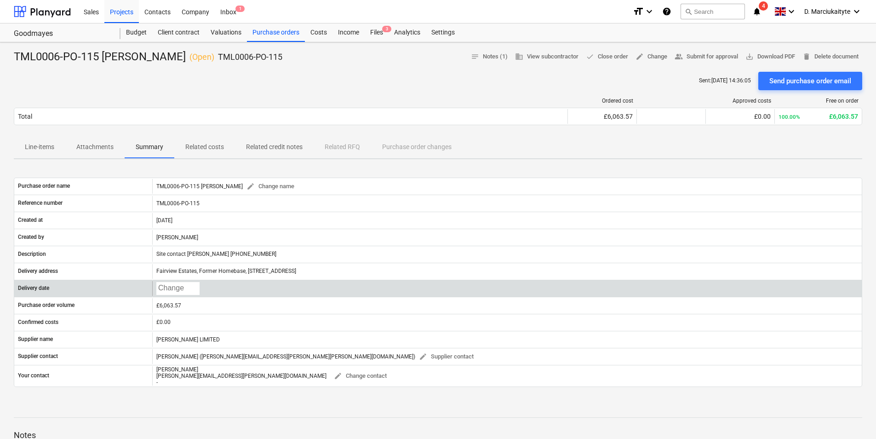
click at [256, 289] on div "Press the down arrow key to interact with the calendar and select a date. Press…" at bounding box center [506, 288] width 709 height 15
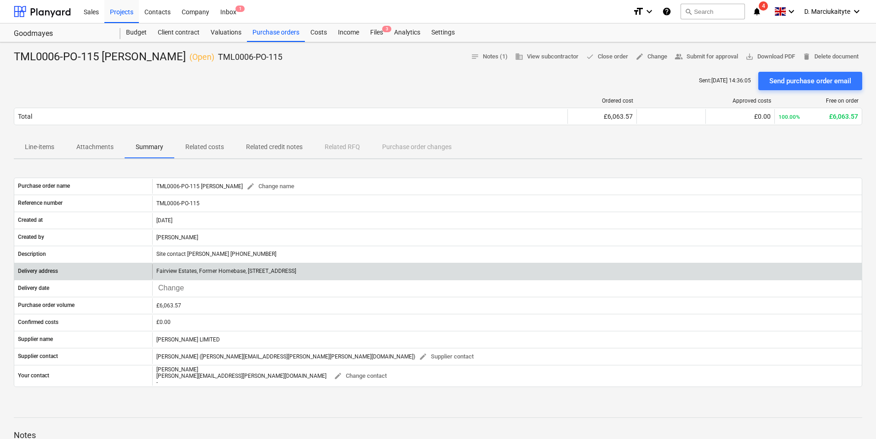
click at [366, 271] on div "Fairview Estates, Former Homebase, 708 - 720 High Road, Goodmayes, IG3 8RS" at bounding box center [506, 271] width 709 height 15
